Goal: Ask a question

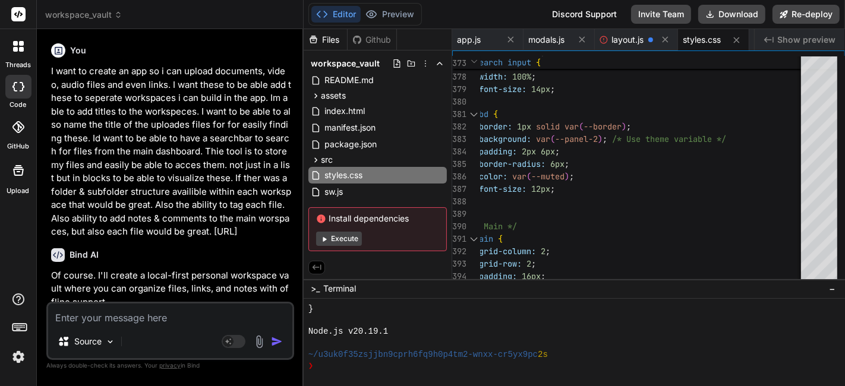
scroll to position [4818, 0]
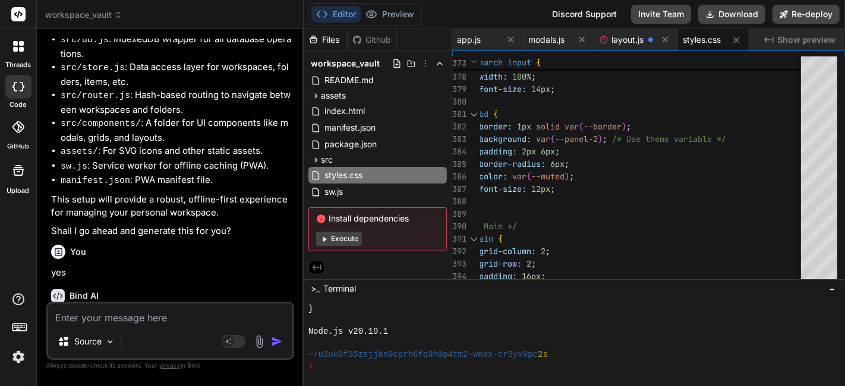
click at [239, 331] on div "Source" at bounding box center [170, 344] width 244 height 29
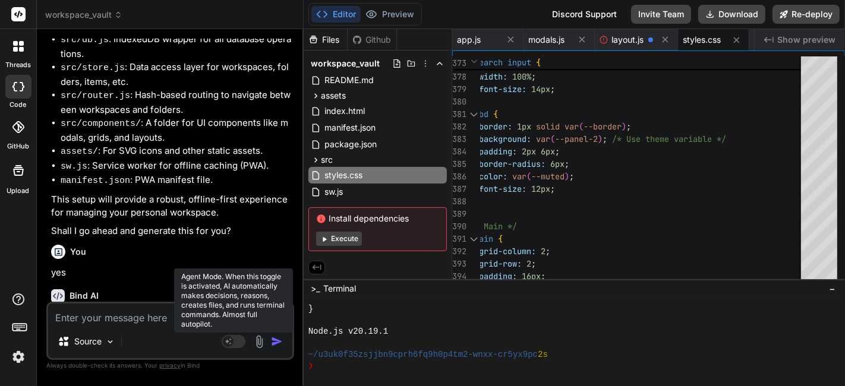
drag, startPoint x: 239, startPoint y: 337, endPoint x: 231, endPoint y: 344, distance: 10.6
click at [231, 344] on icon at bounding box center [228, 341] width 6 height 6
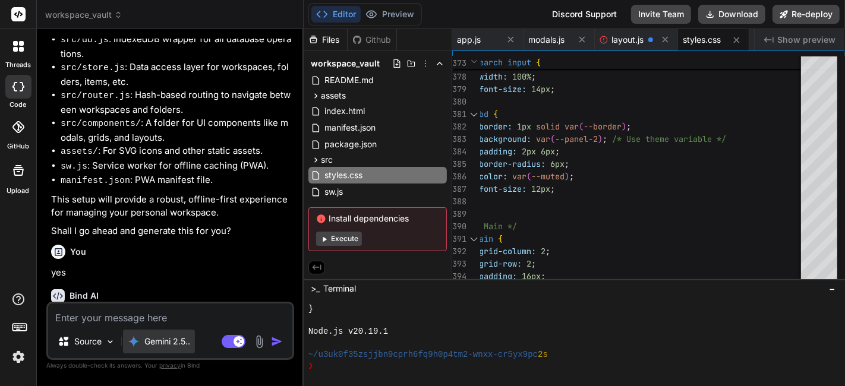
click at [188, 339] on p "Gemini 2.5.." at bounding box center [167, 342] width 46 height 12
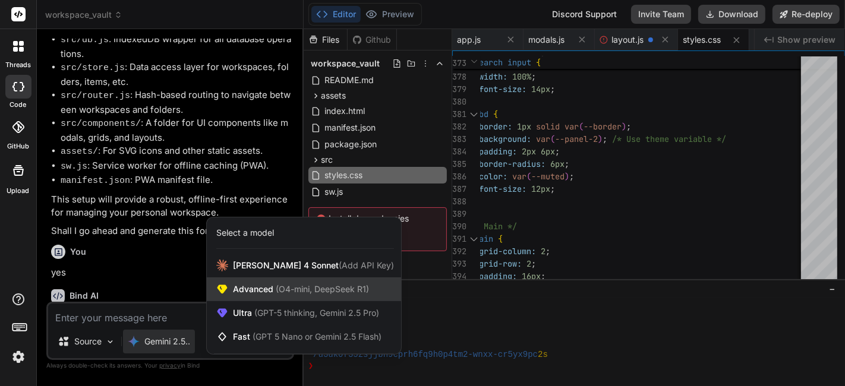
click at [315, 296] on div "Advanced (O4-mini, DeepSeek R1)" at bounding box center [304, 290] width 194 height 24
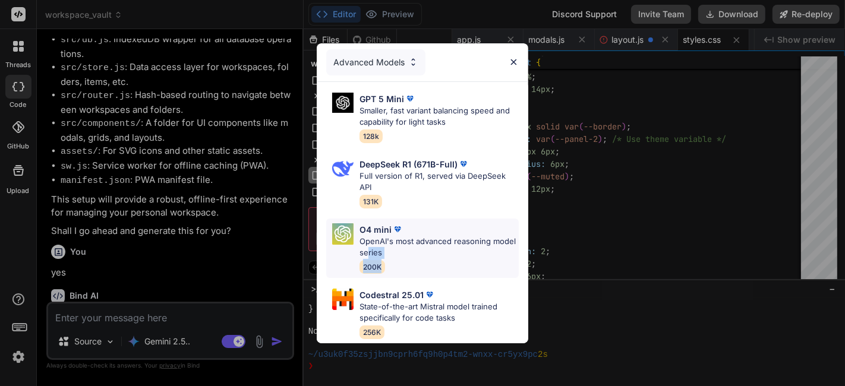
drag, startPoint x: 391, startPoint y: 249, endPoint x: 404, endPoint y: 260, distance: 17.3
click at [404, 260] on div "O4 mini OpenAI's most advanced reasoning model series 200K" at bounding box center [439, 248] width 159 height 50
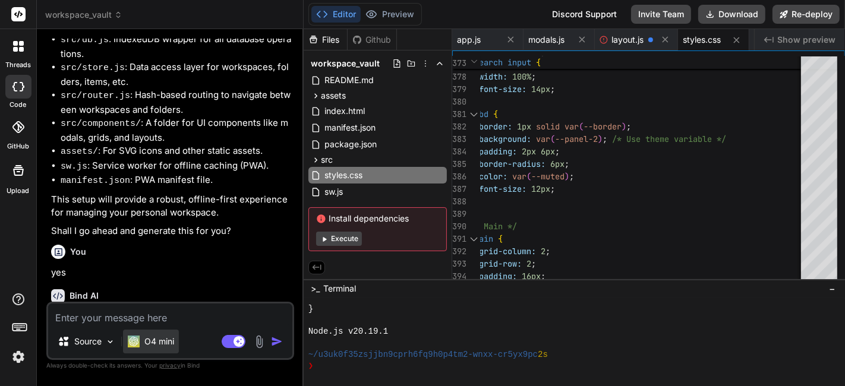
click at [168, 345] on p "O4 mini" at bounding box center [159, 342] width 30 height 12
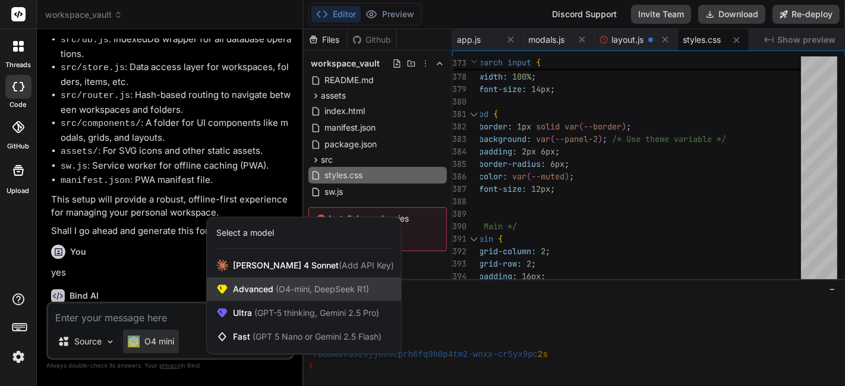
click at [345, 291] on span "(O4-mini, DeepSeek R1)" at bounding box center [321, 289] width 96 height 10
type textarea "x"
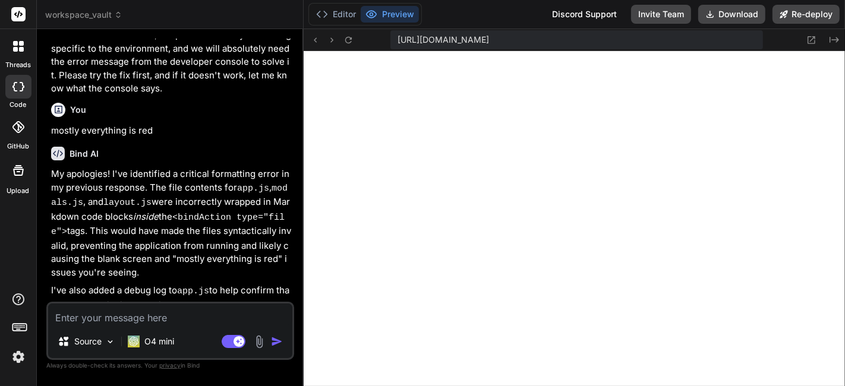
scroll to position [960, 0]
click at [134, 339] on img at bounding box center [134, 342] width 12 height 12
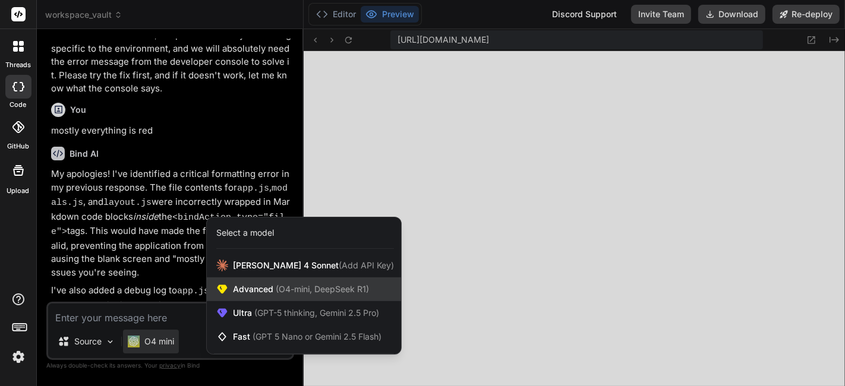
click at [294, 292] on span "(O4-mini, DeepSeek R1)" at bounding box center [321, 289] width 96 height 10
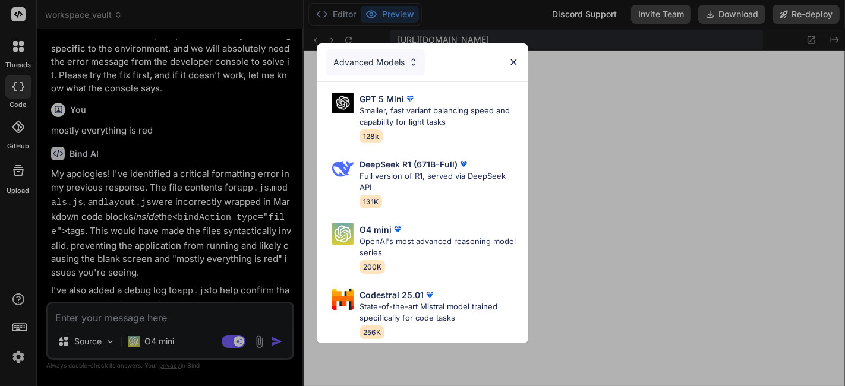
click at [443, 62] on div "Advanced Models" at bounding box center [423, 62] width 212 height 38
click at [415, 59] on img at bounding box center [413, 62] width 10 height 10
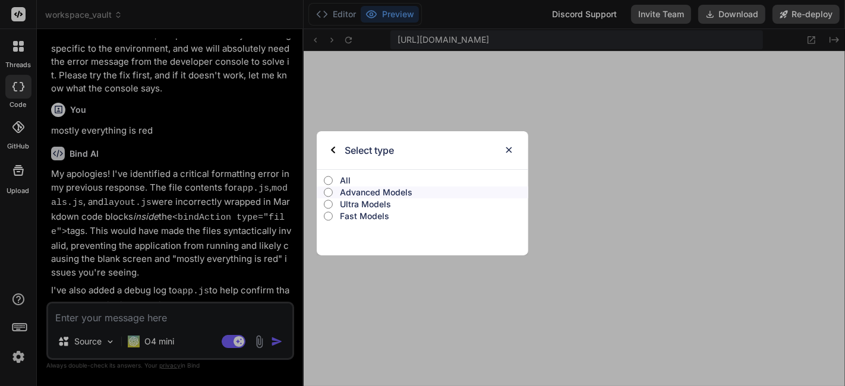
click at [332, 181] on input "All" at bounding box center [328, 181] width 9 height 10
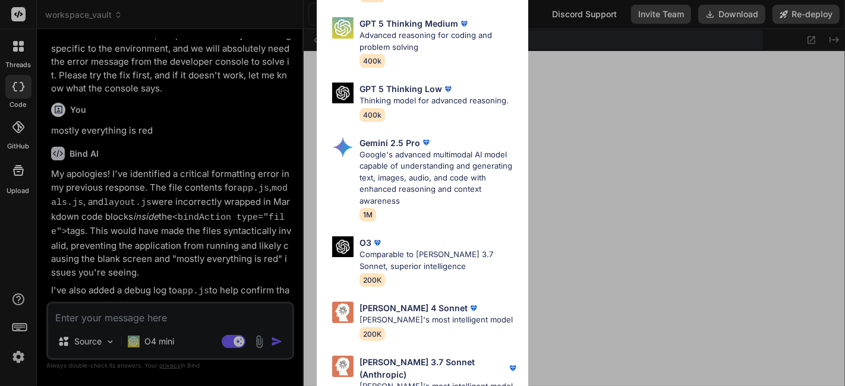
scroll to position [414, 0]
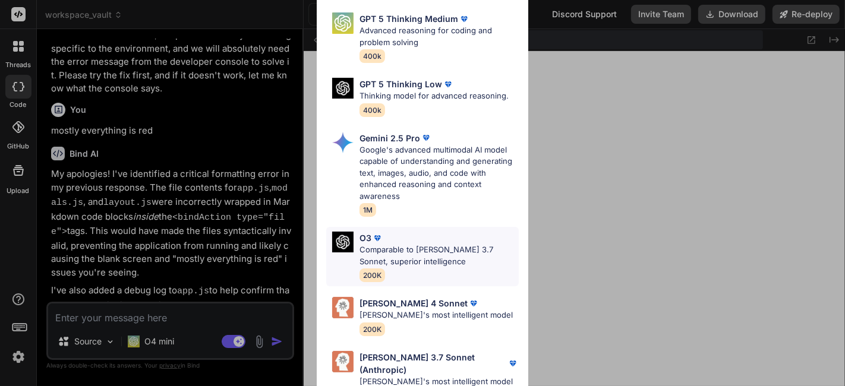
click at [456, 276] on div "O3 Comparable to [PERSON_NAME] 3.7 Sonnet, superior intelligence 200K" at bounding box center [439, 257] width 159 height 50
type textarea "x"
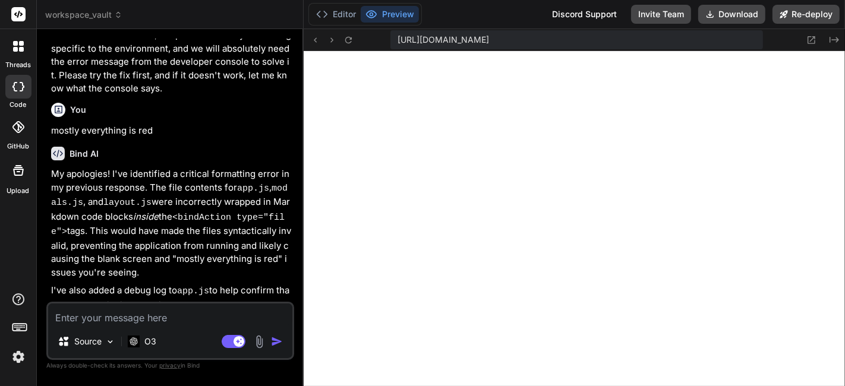
click at [188, 313] on textarea at bounding box center [170, 314] width 244 height 21
type textarea "c"
type textarea "x"
type textarea "ca"
type textarea "x"
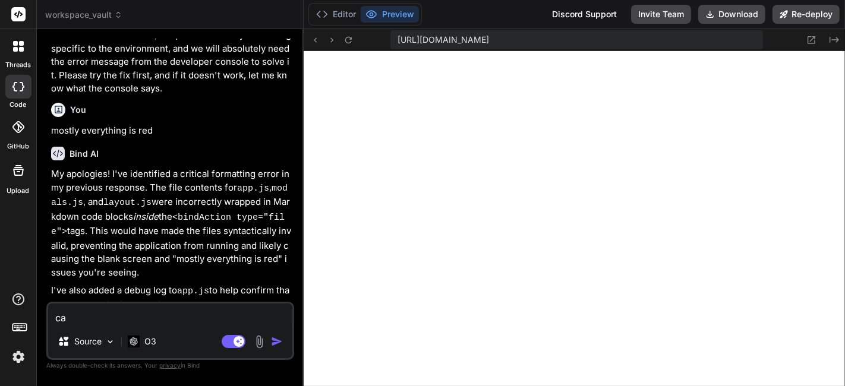
type textarea "can"
type textarea "x"
type textarea "can"
type textarea "x"
type textarea "can y"
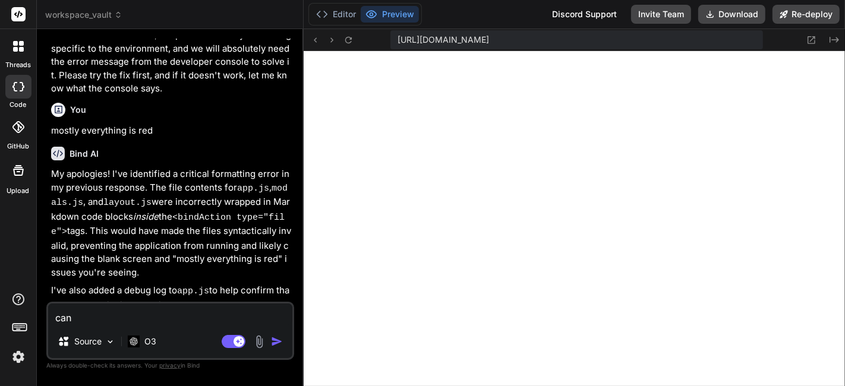
type textarea "x"
type textarea "can yo"
type textarea "x"
type textarea "can you"
type textarea "x"
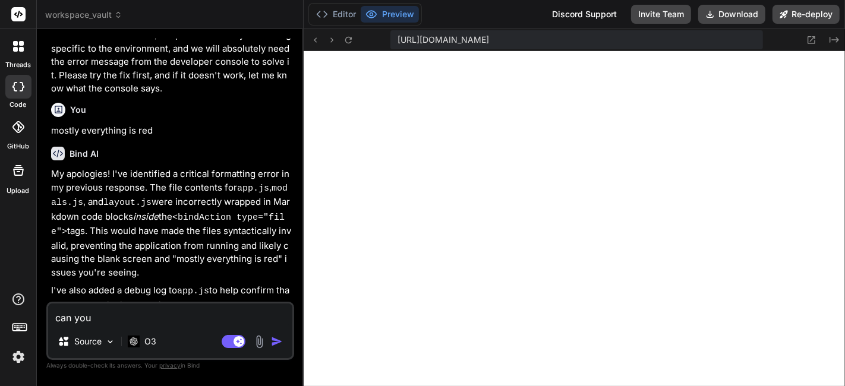
type textarea "can you"
type textarea "x"
type textarea "can you f"
type textarea "x"
type textarea "can you fi"
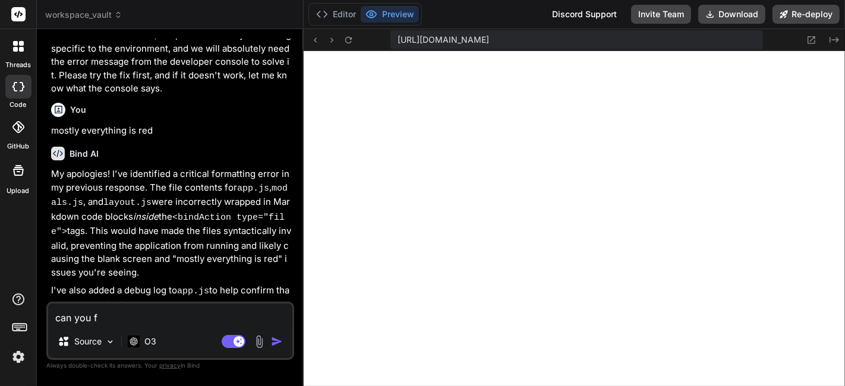
type textarea "x"
type textarea "can you fix"
type textarea "x"
type textarea "can you fix"
type textarea "x"
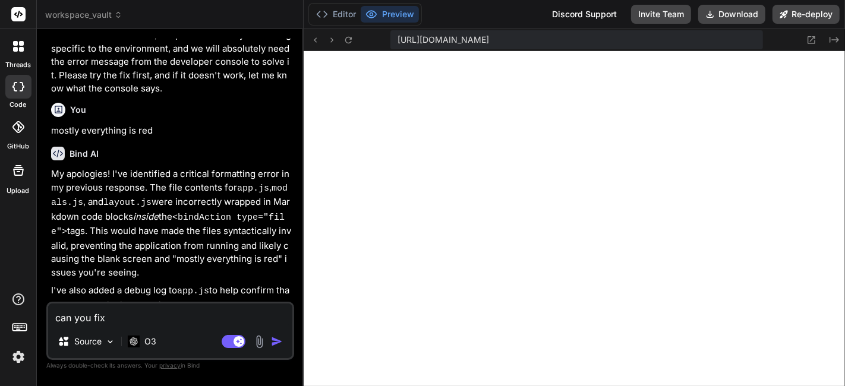
type textarea "can you fix t"
type textarea "x"
type textarea "can you fix th"
type textarea "x"
type textarea "can you fix thi"
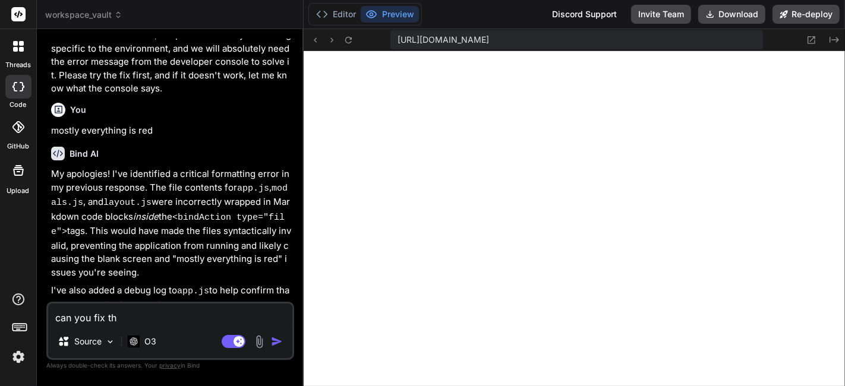
type textarea "x"
type textarea "can you fix this"
type textarea "x"
type textarea "can you fix this?"
type textarea "x"
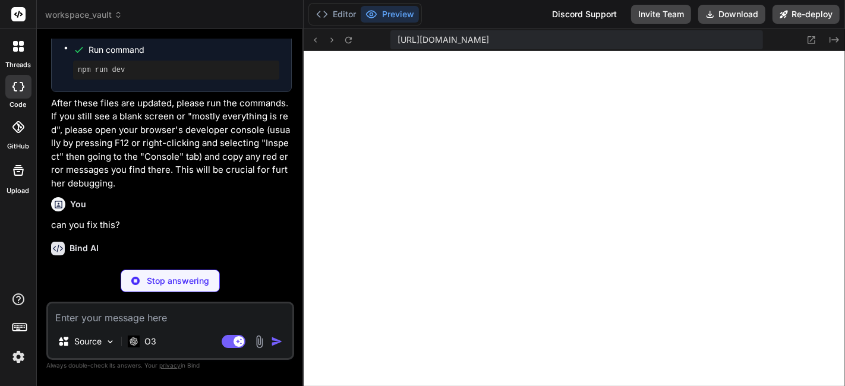
scroll to position [1905, 0]
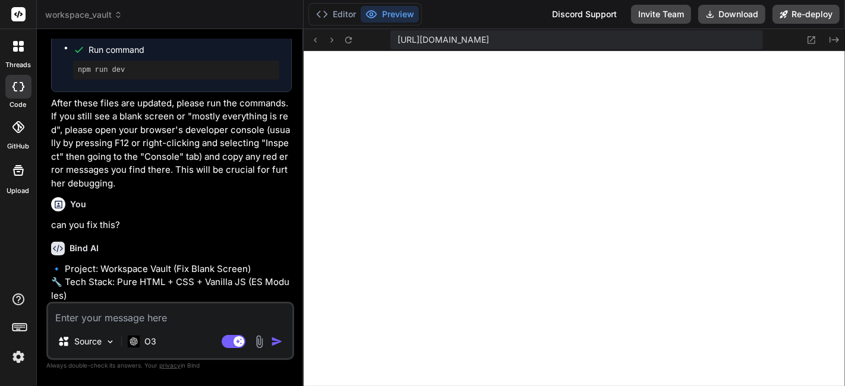
type textarea "x"
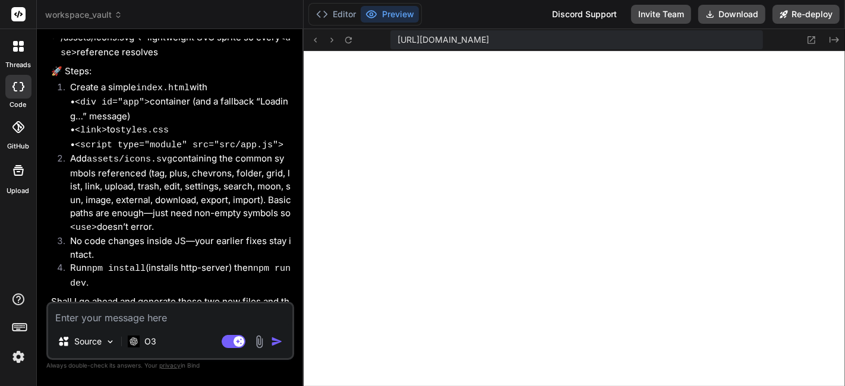
scroll to position [2229, 0]
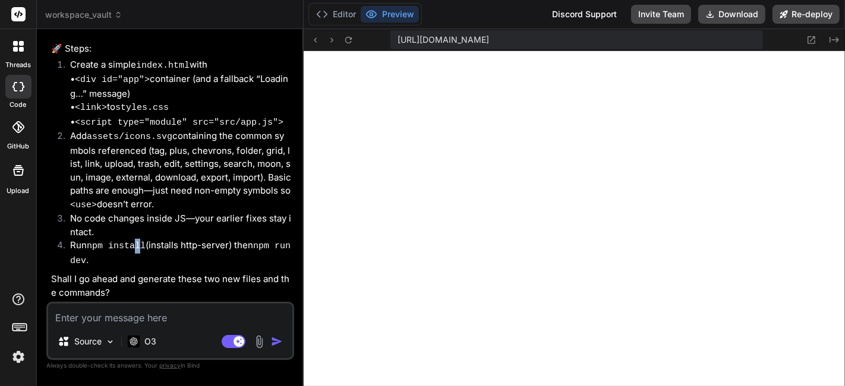
drag, startPoint x: 188, startPoint y: 313, endPoint x: 136, endPoint y: 245, distance: 86.4
click at [136, 245] on code "npm install" at bounding box center [116, 246] width 59 height 10
click at [206, 313] on textarea at bounding box center [170, 314] width 244 height 21
type textarea "y"
type textarea "x"
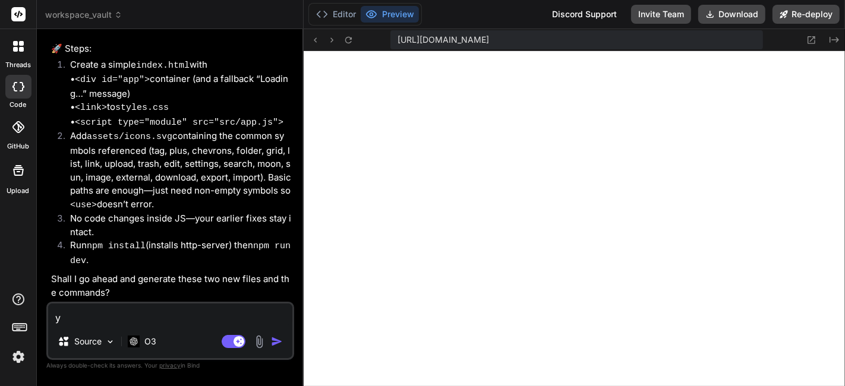
type textarea "ye"
type textarea "x"
type textarea "yes"
type textarea "x"
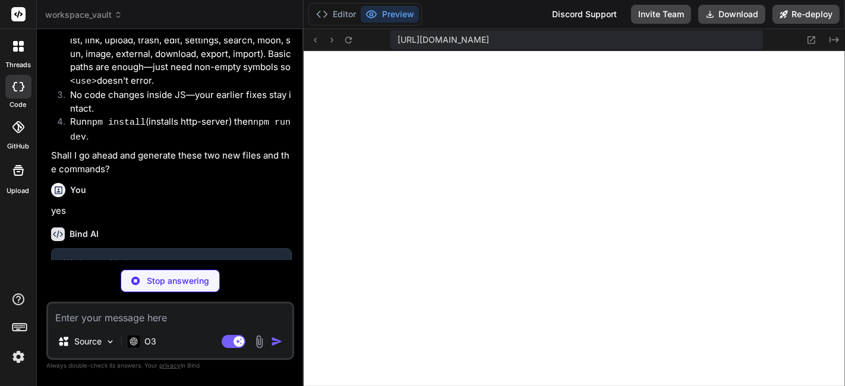
scroll to position [2352, 0]
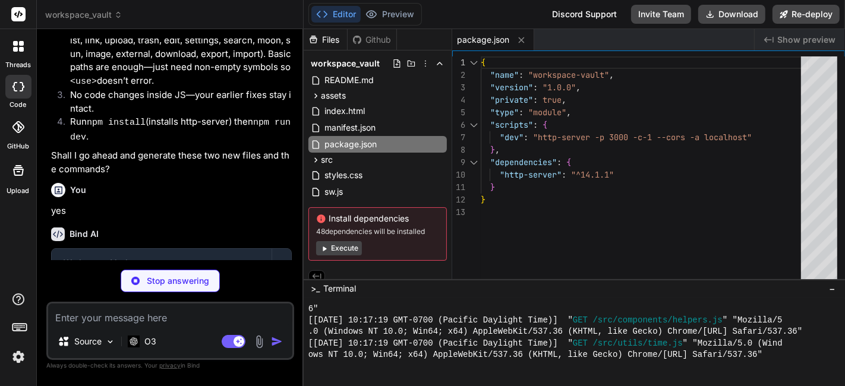
type textarea "x"
type textarea "<div id="app"> <p id="loading-message" style="padding:20px;text-align:center;">…"
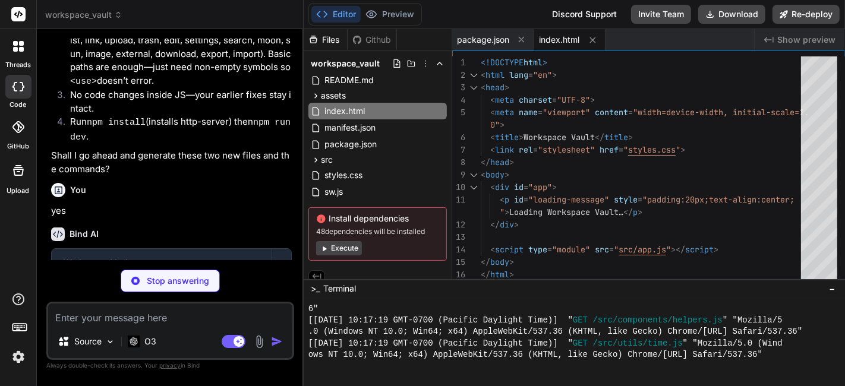
type textarea "x"
type textarea "/* Hide the sidebar before JS layout builds it to avoid FOUC */ .sidebar, .topb…"
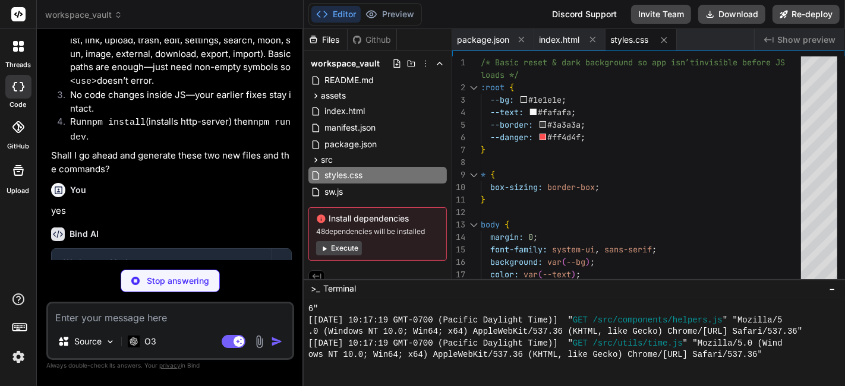
type textarea "x"
type textarea "stroke-linecap="round" stroke-linejoin="round"/> </symbol> </svg>"
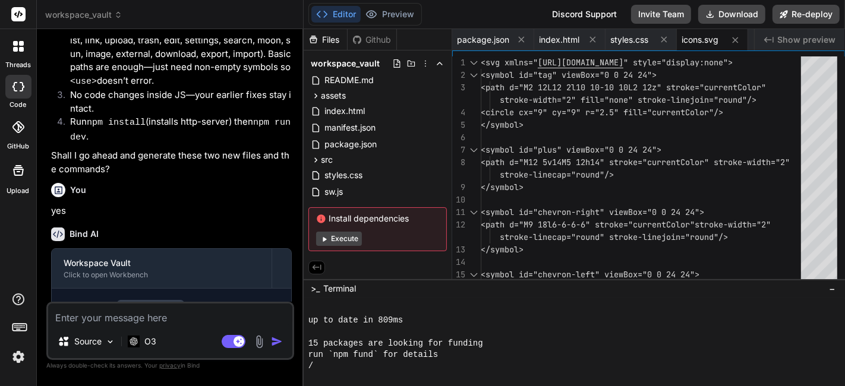
scroll to position [1121, 0]
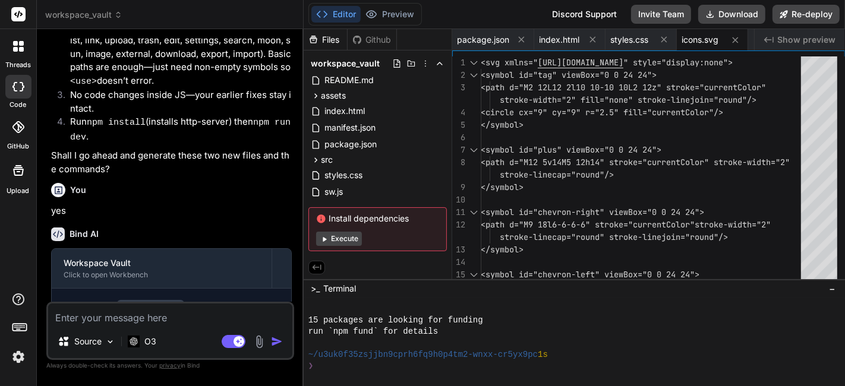
type textarea "x"
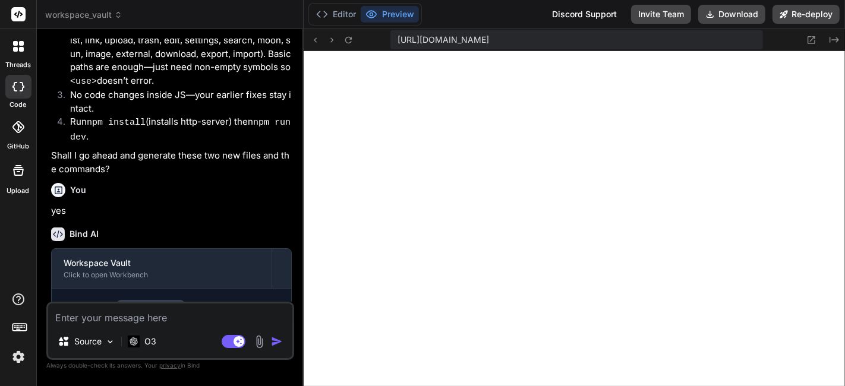
scroll to position [2426, 0]
type textarea "w"
type textarea "x"
type textarea "we"
type textarea "x"
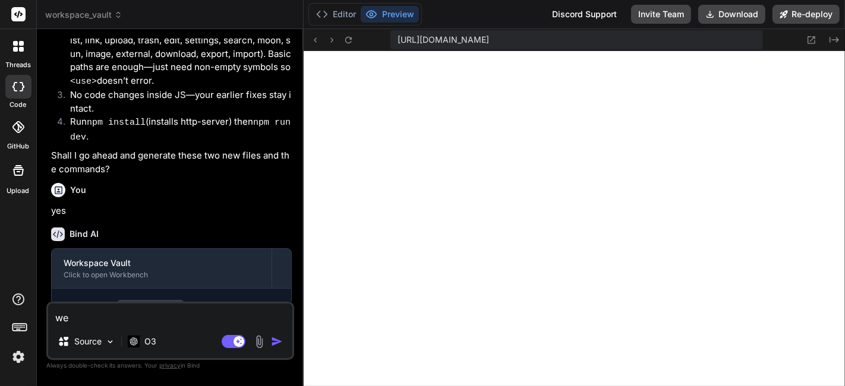
type textarea "wel"
type textarea "x"
type textarea "well"
type textarea "x"
type textarea "well"
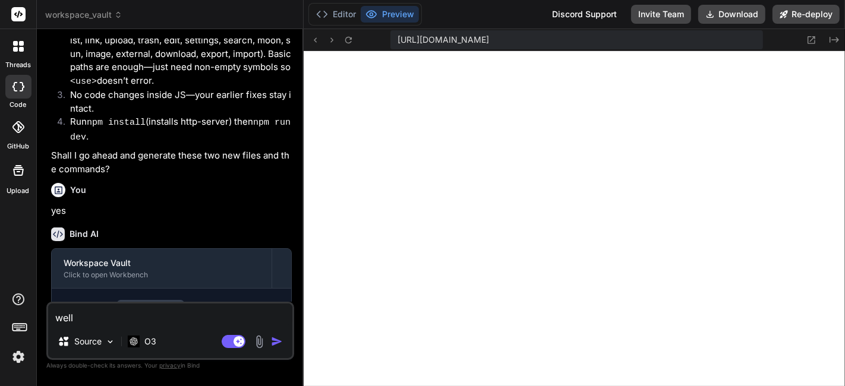
type textarea "x"
type textarea "well f"
type textarea "x"
type textarea "well fi"
type textarea "x"
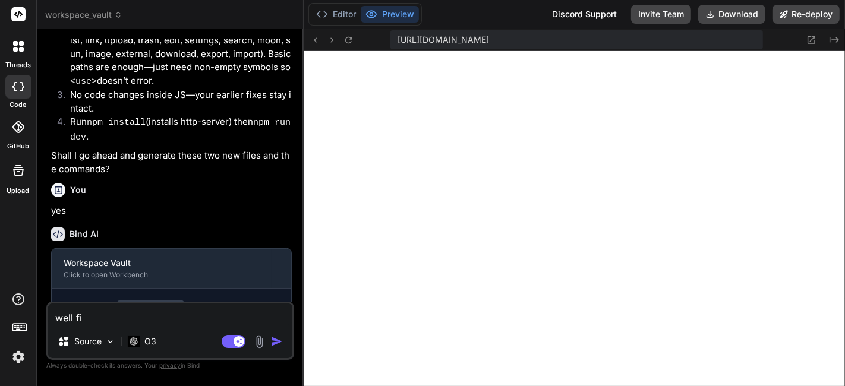
type textarea "well fix"
type textarea "x"
type textarea "well fix"
type textarea "x"
type textarea "well fix i"
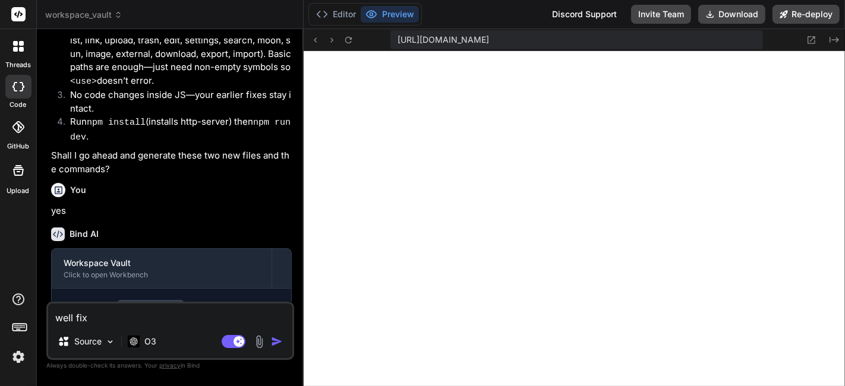
type textarea "x"
type textarea "well fix it"
type textarea "x"
type textarea "well fix it"
click at [150, 342] on p "O3" at bounding box center [150, 342] width 12 height 12
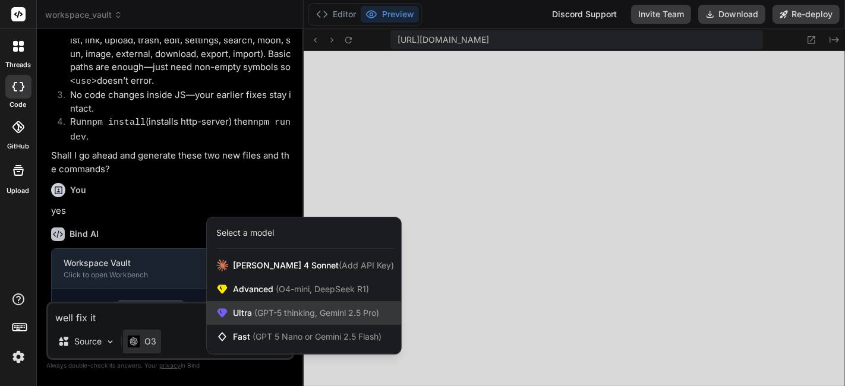
click at [316, 314] on span "(GPT-5 thinking, Gemini 2.5 Pro)" at bounding box center [315, 313] width 127 height 10
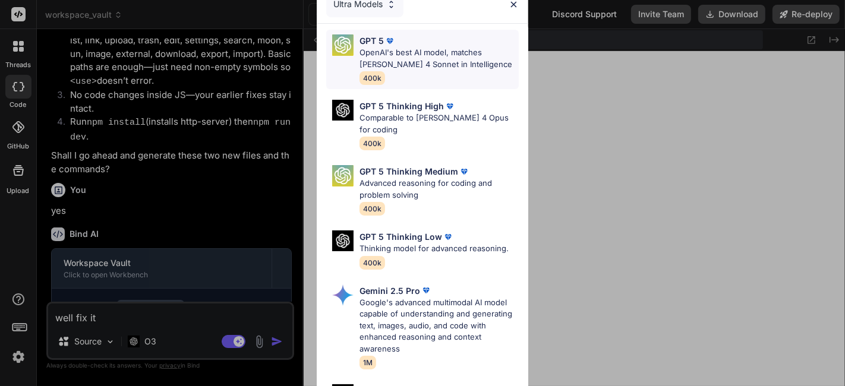
click at [434, 58] on p "OpenAI's best AI model, matches [PERSON_NAME] 4 Sonnet in Intelligence" at bounding box center [439, 58] width 159 height 23
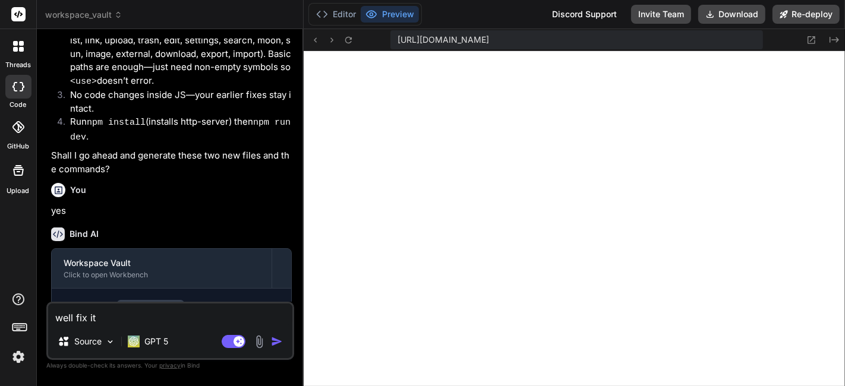
click at [273, 346] on img "button" at bounding box center [277, 342] width 12 height 12
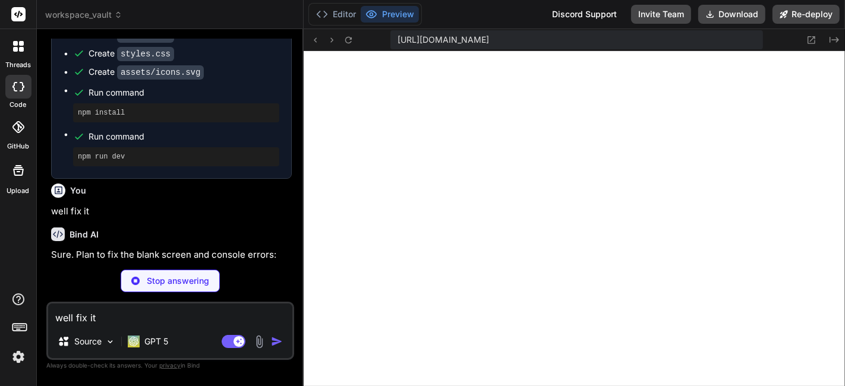
type textarea "x"
type textarea ".sidebar-collapsed .node .label, .sidebar-collapsed .node .icon-button, .sideba…"
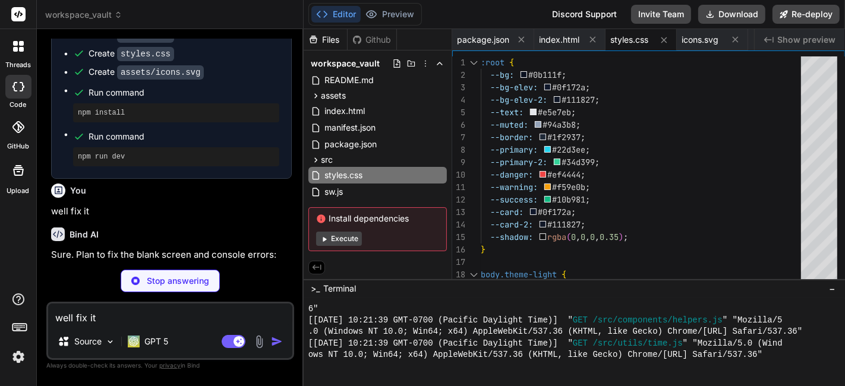
type textarea "x"
type textarea "} catch (e) { alert("Failed to store file: " + ([DOMAIN_NAME] || "") + "\n" + e…"
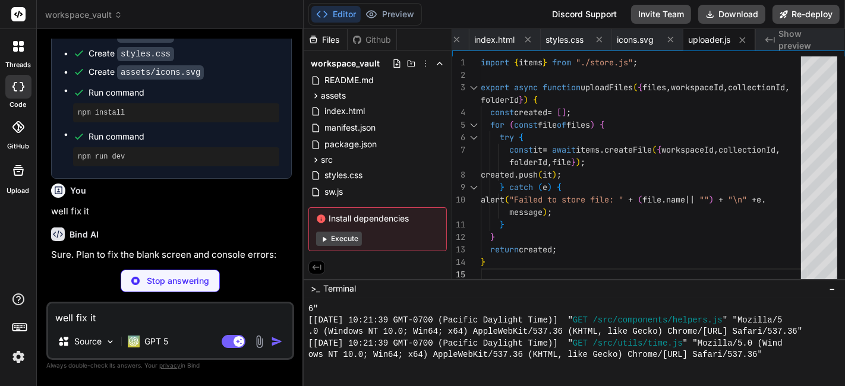
scroll to position [2846, 0]
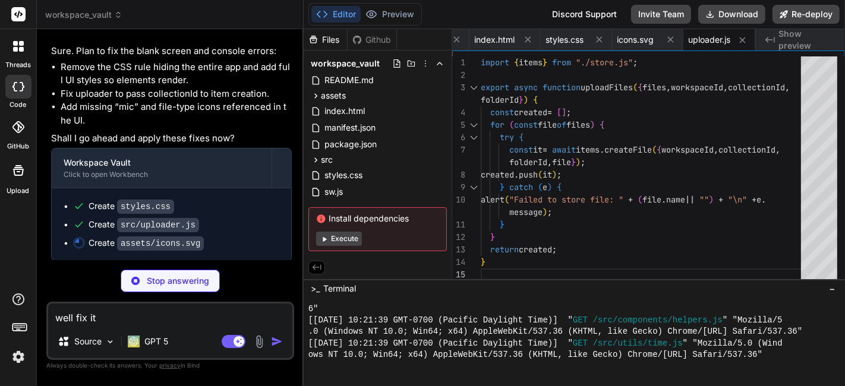
type textarea "x"
type textarea "<symbol id="mic" viewBox="0 0 24 24"> <rect x="9" y="2" width="6" height="12" r…"
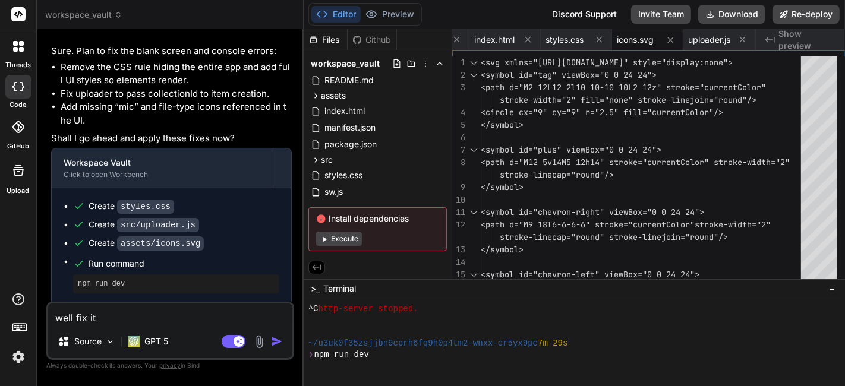
scroll to position [2540, 0]
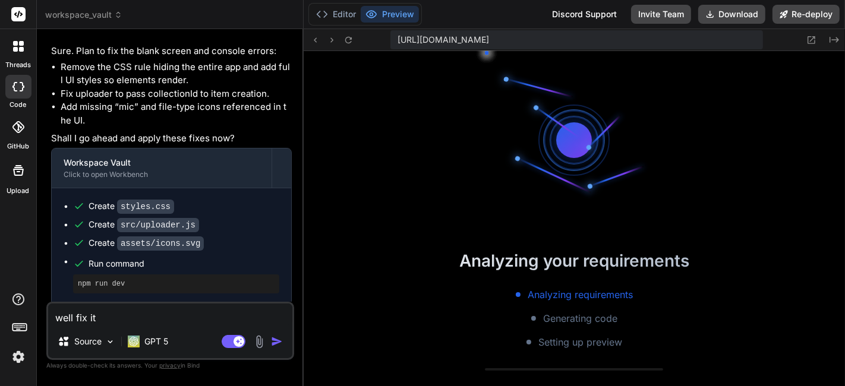
type textarea "x"
